Goal: Task Accomplishment & Management: Complete application form

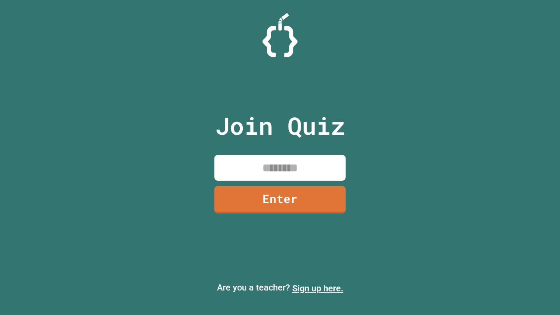
click at [317, 288] on link "Sign up here." at bounding box center [317, 288] width 51 height 10
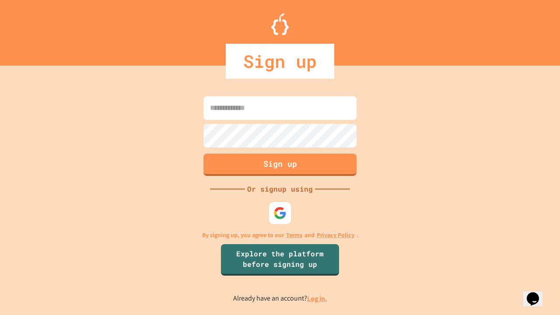
click at [317, 298] on link "Log in." at bounding box center [317, 298] width 20 height 9
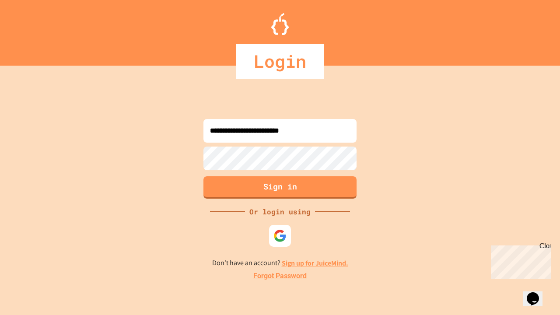
type input "**********"
